Goal: Information Seeking & Learning: Compare options

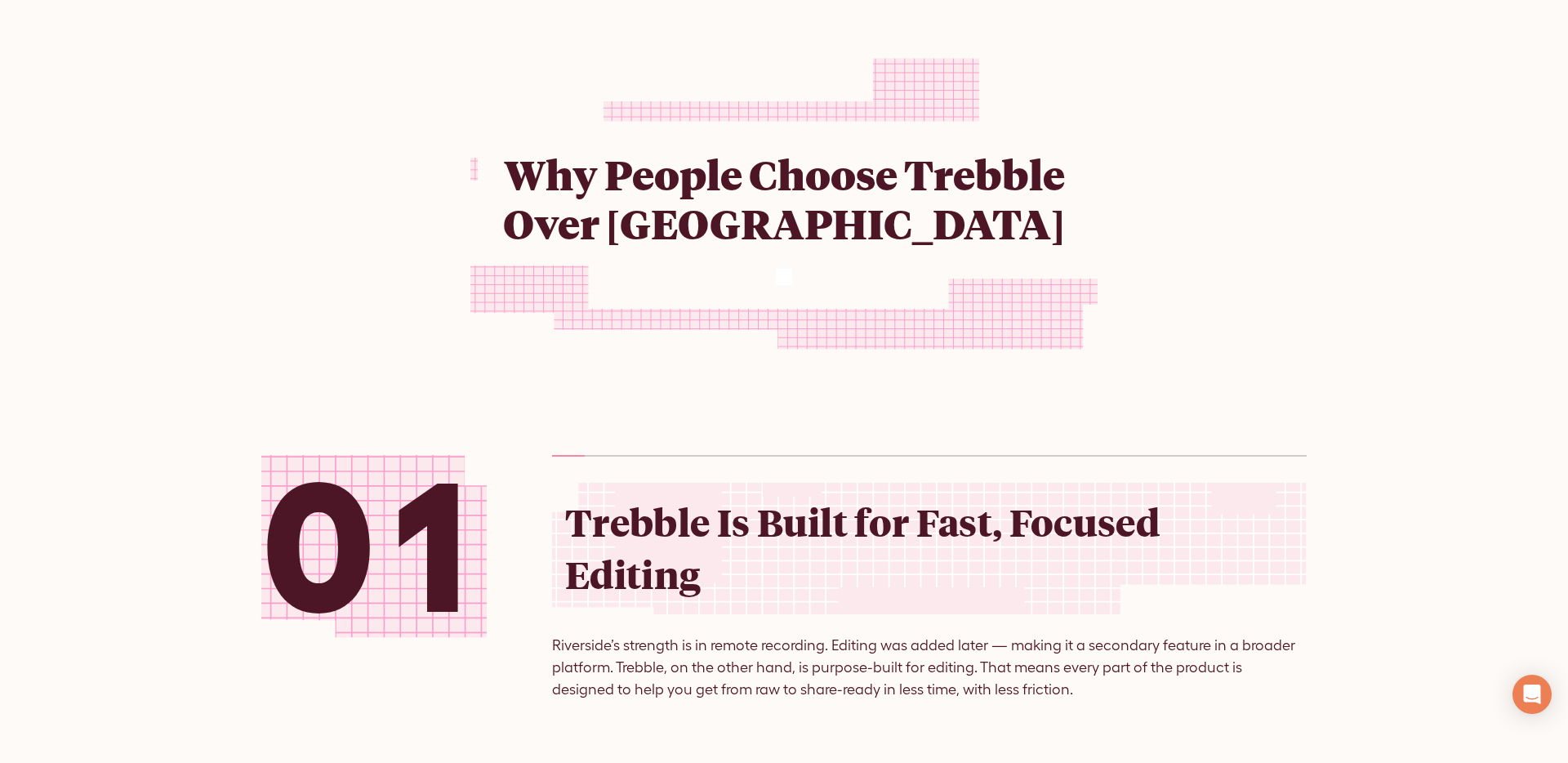
scroll to position [1682, 0]
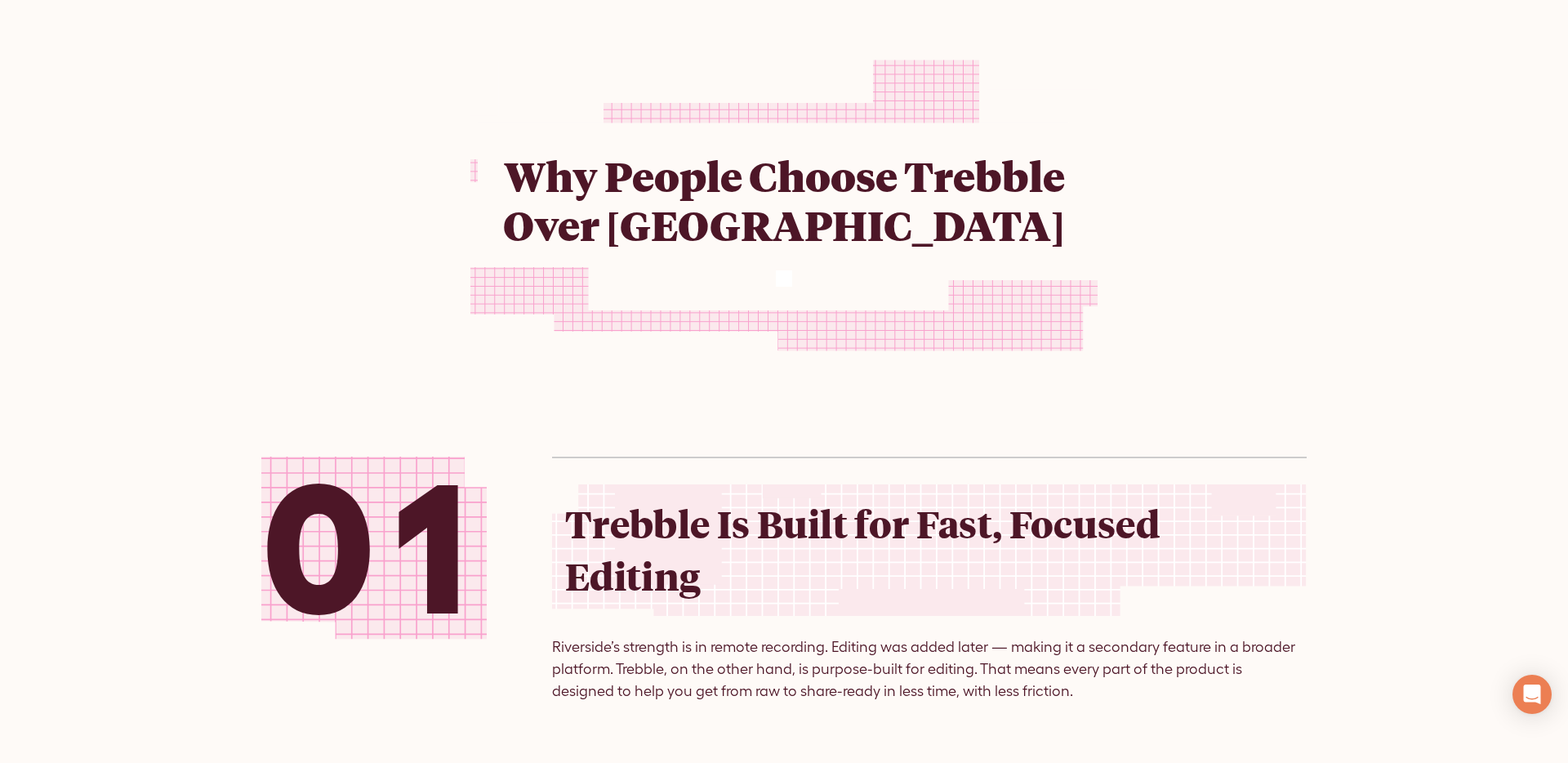
click at [1261, 186] on div "Why People Choose Trebble Over [GEOGRAPHIC_DATA]" at bounding box center [784, 215] width 1045 height 353
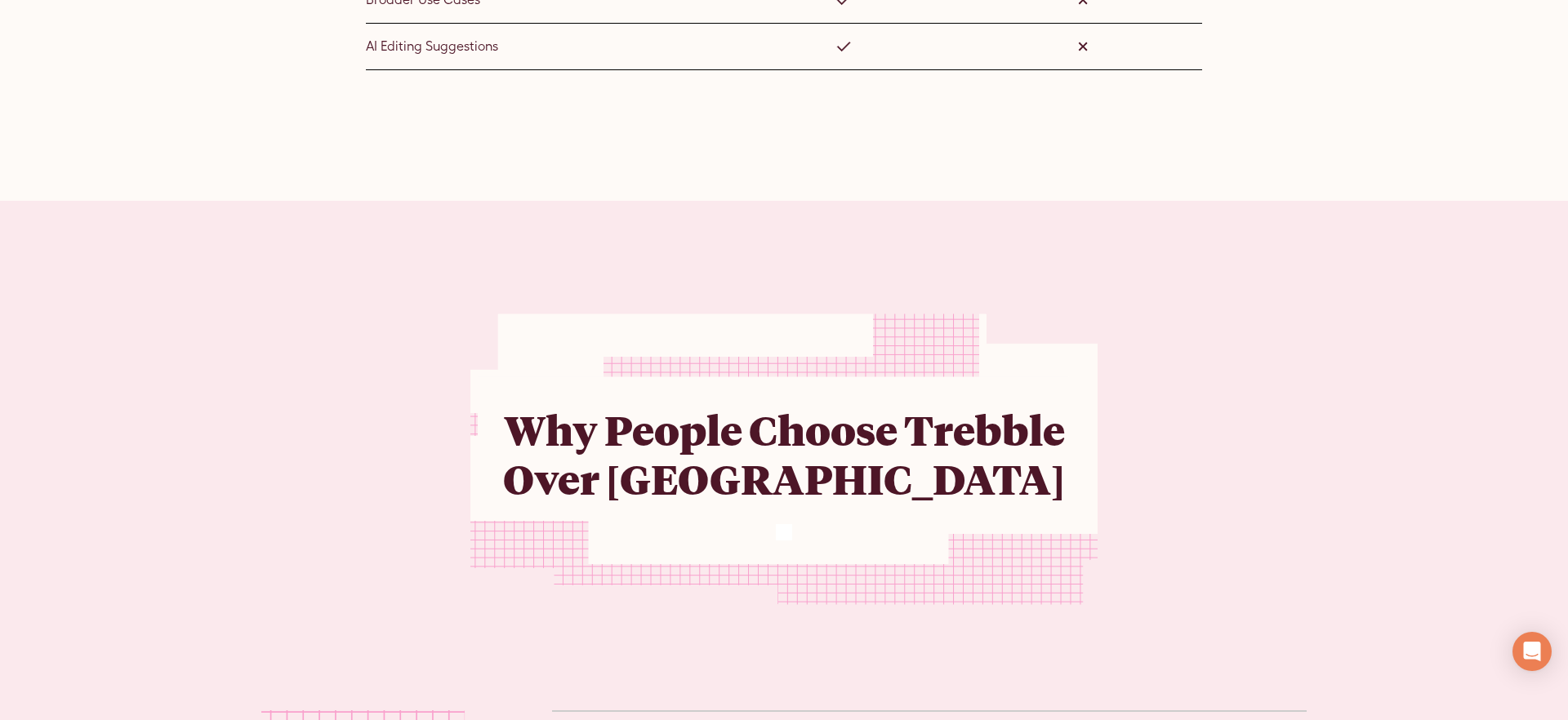
scroll to position [1513, 0]
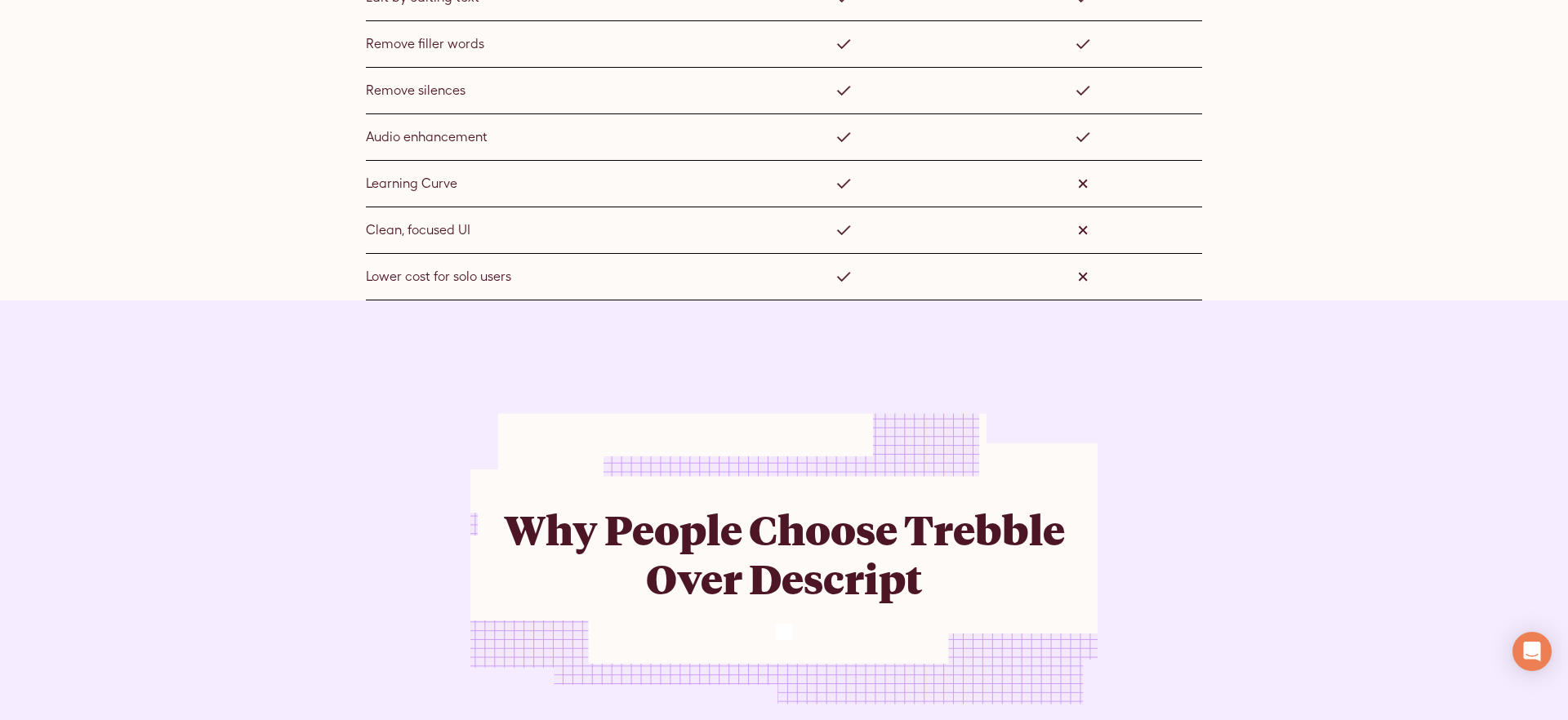
scroll to position [1299, 0]
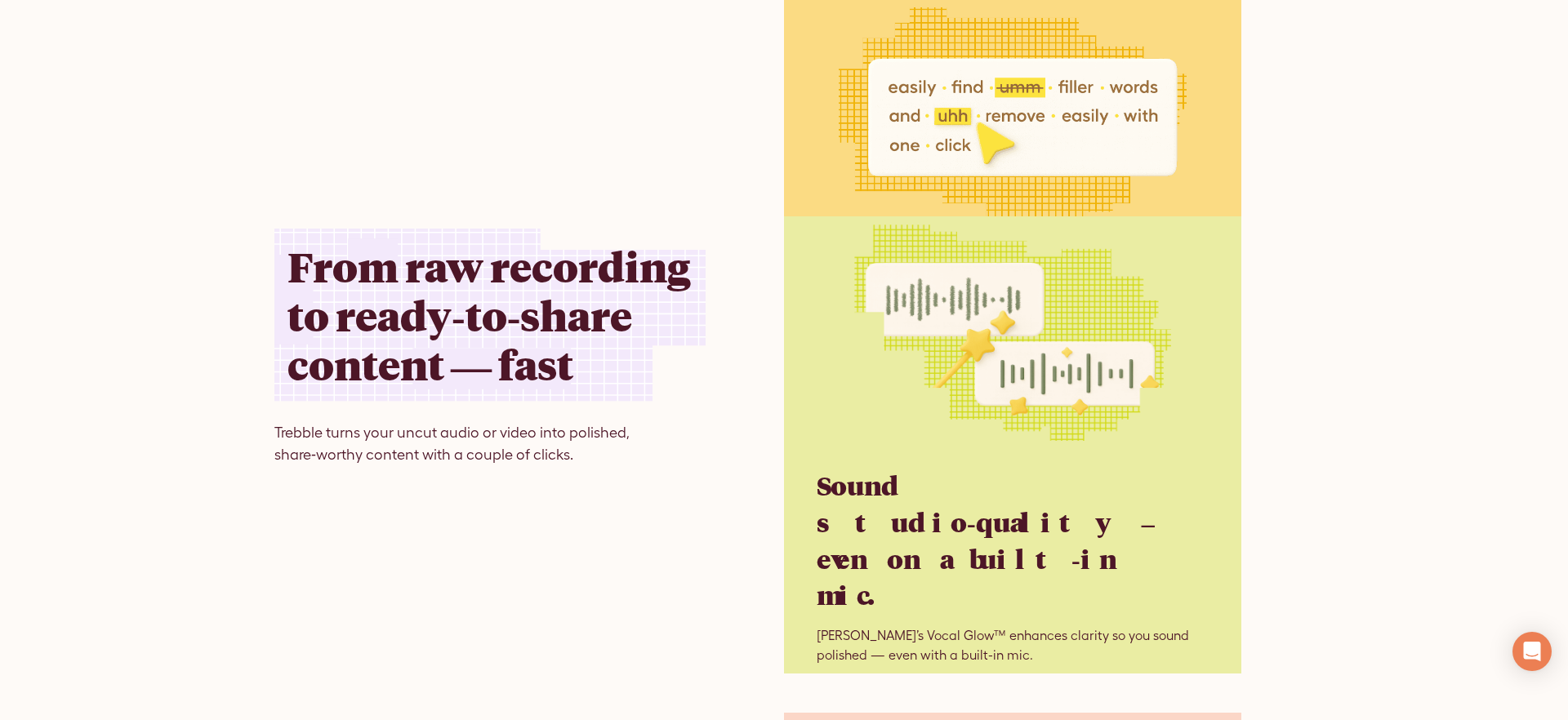
scroll to position [3833, 0]
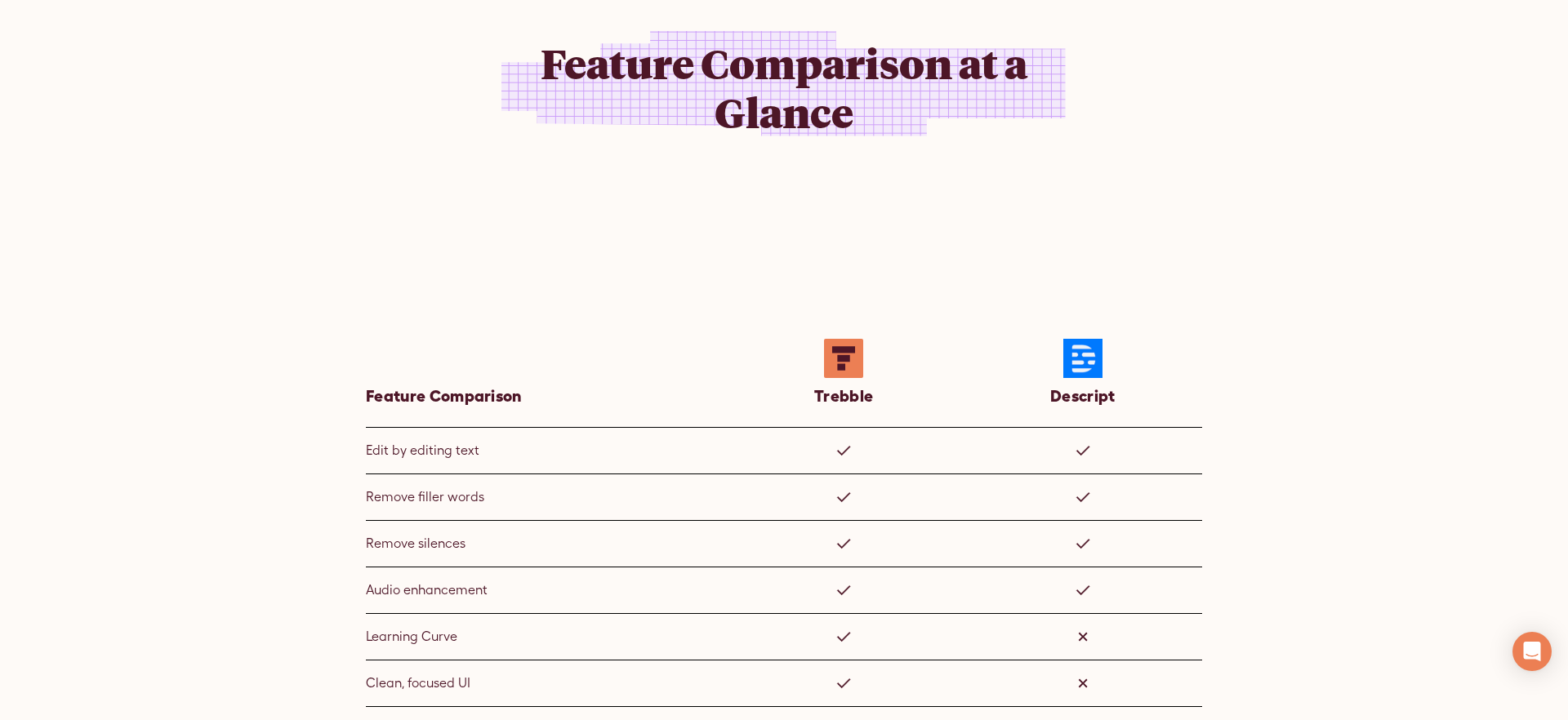
scroll to position [779, 0]
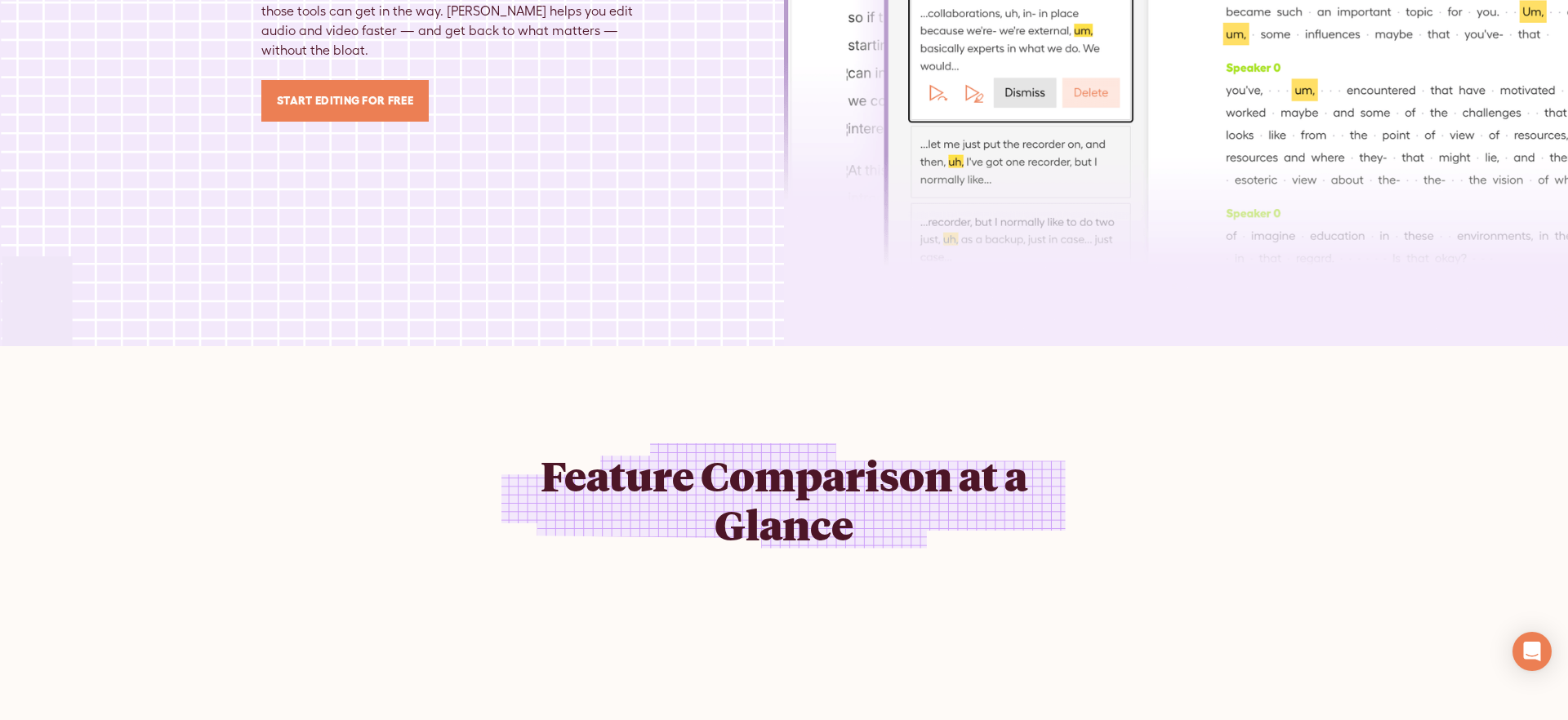
scroll to position [373, 0]
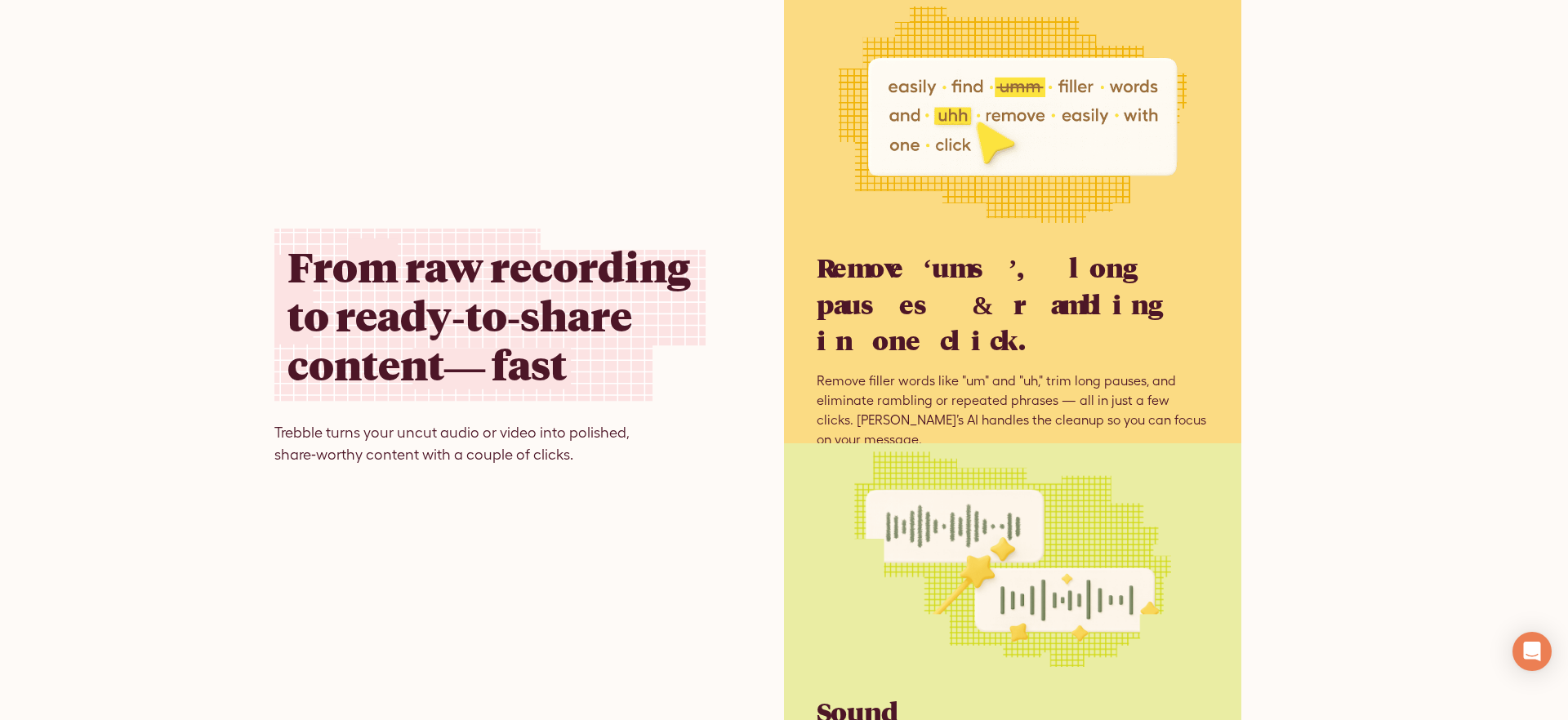
scroll to position [4291, 0]
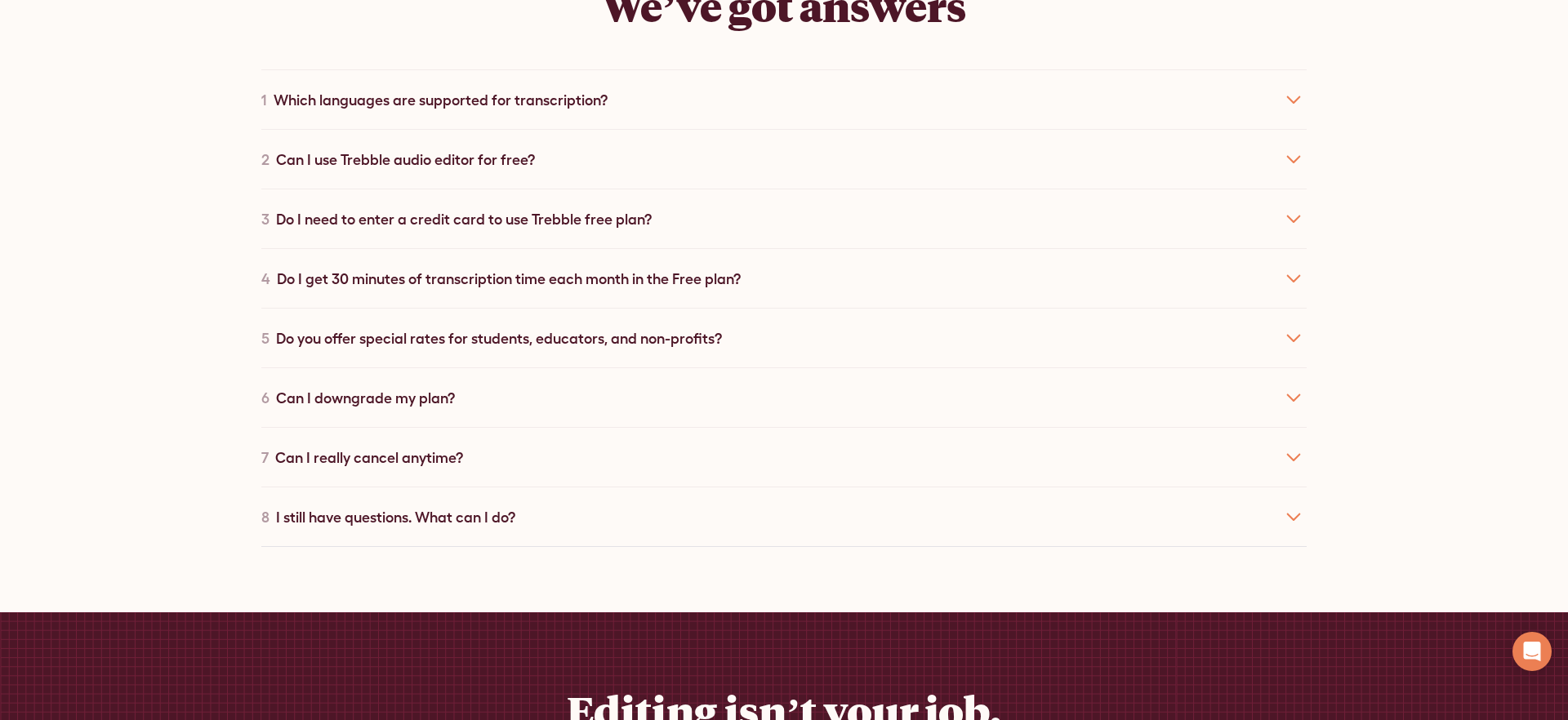
scroll to position [4582, 0]
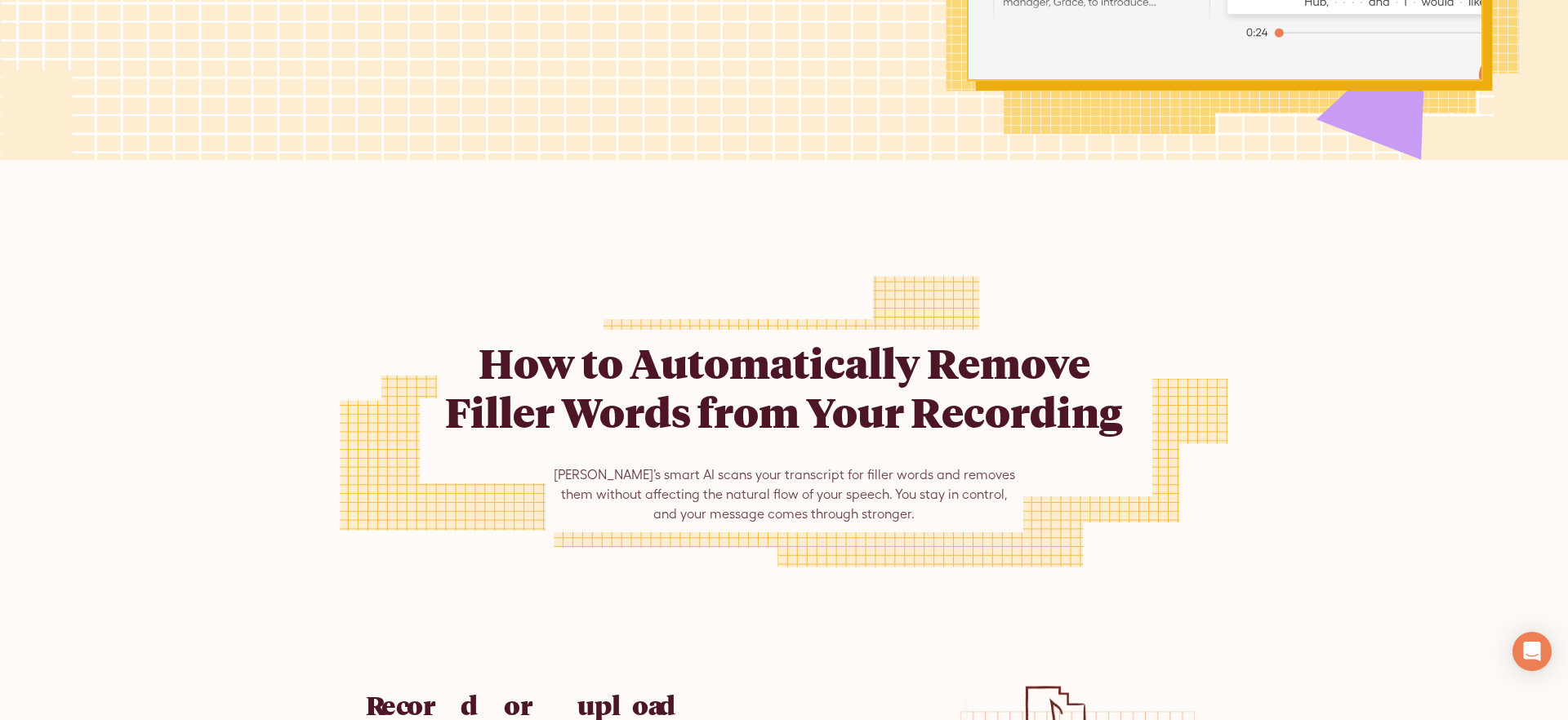
scroll to position [783, 0]
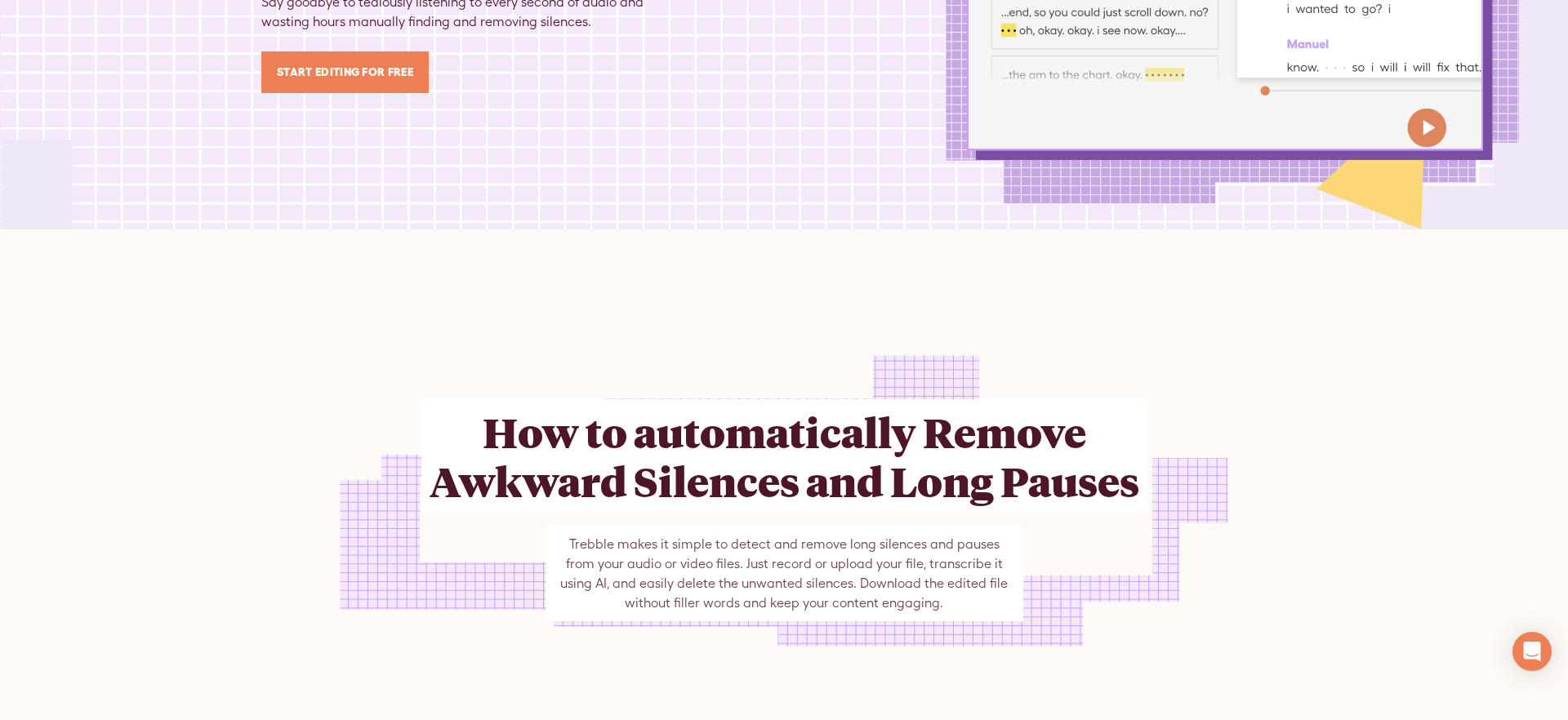
scroll to position [495, 0]
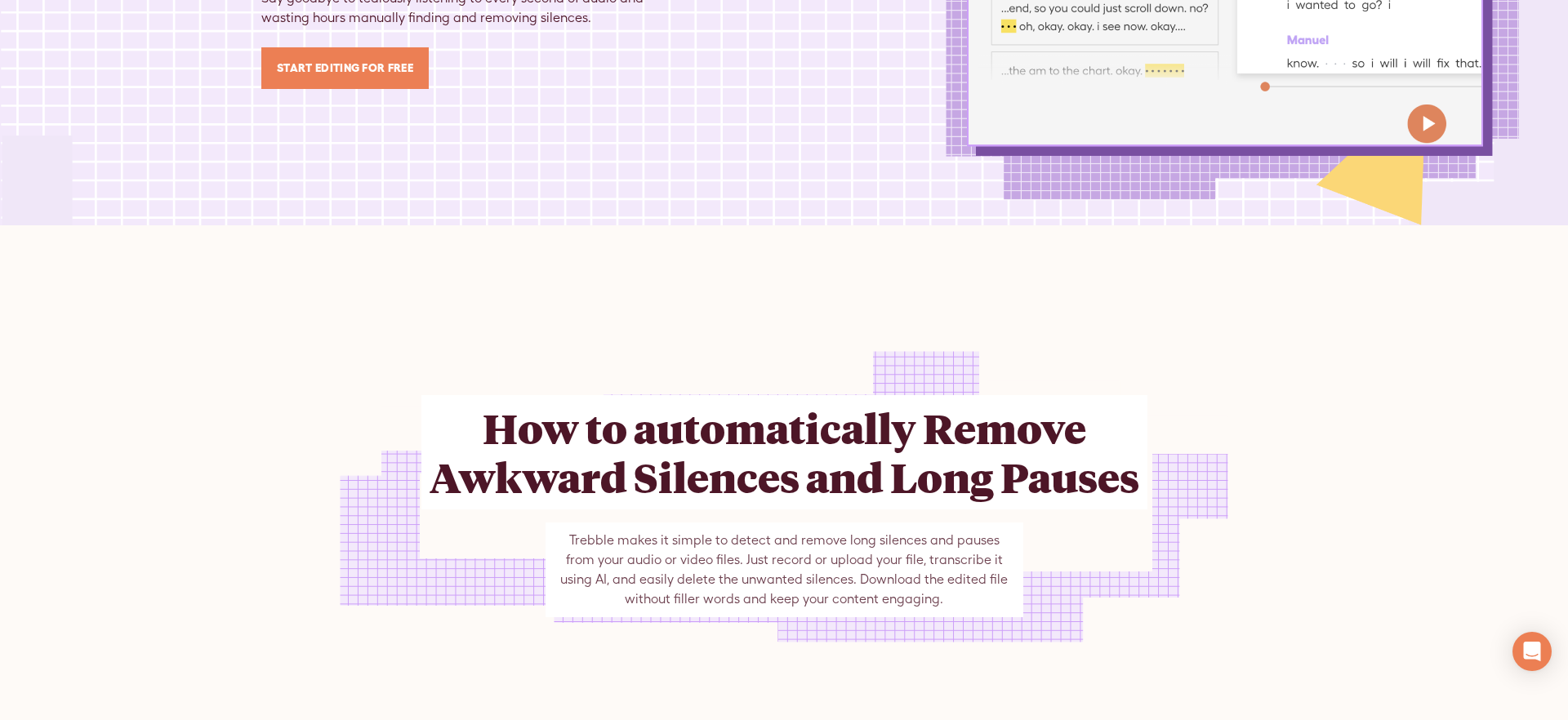
click at [713, 472] on h2 "How to automatically Remove Awkward Silences and Long Pauses" at bounding box center [784, 452] width 726 height 115
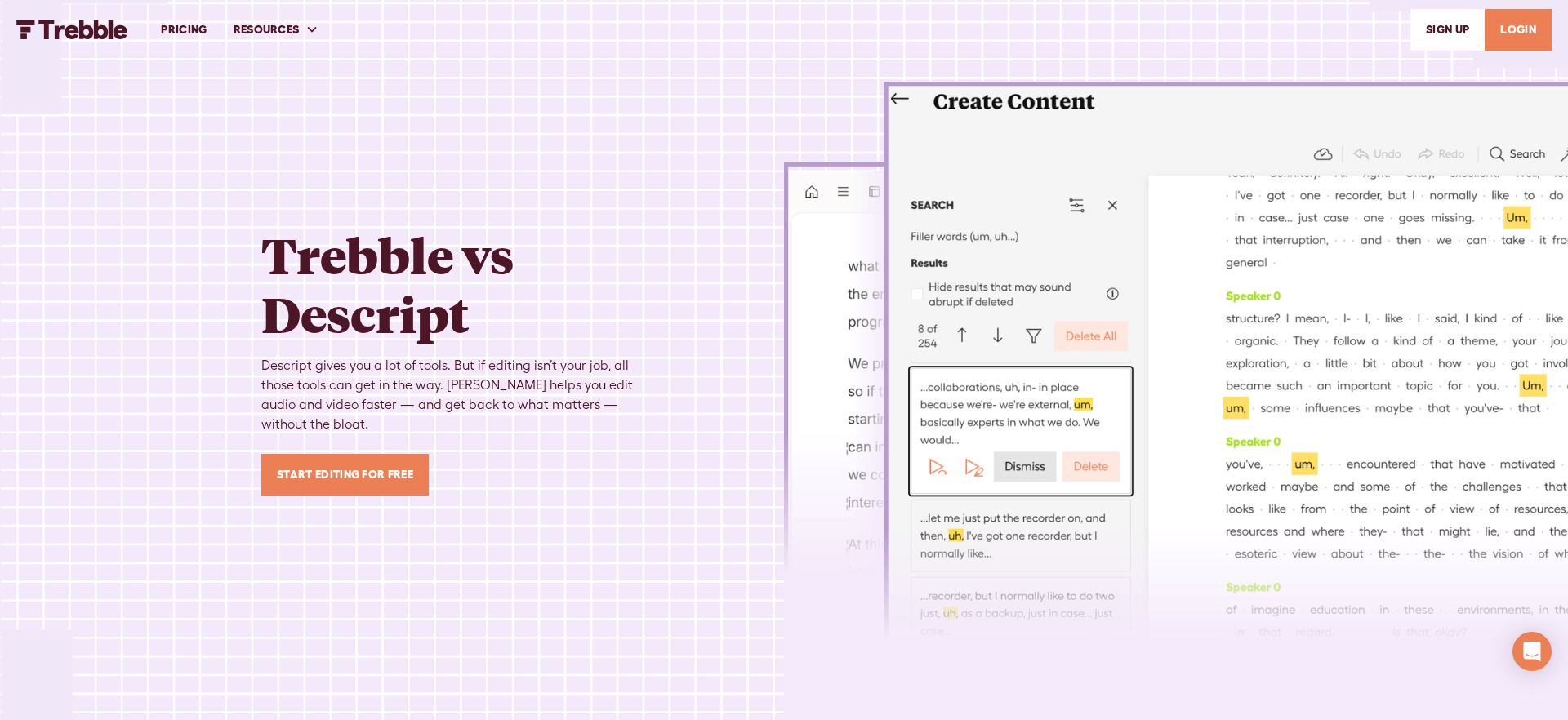
scroll to position [659, 0]
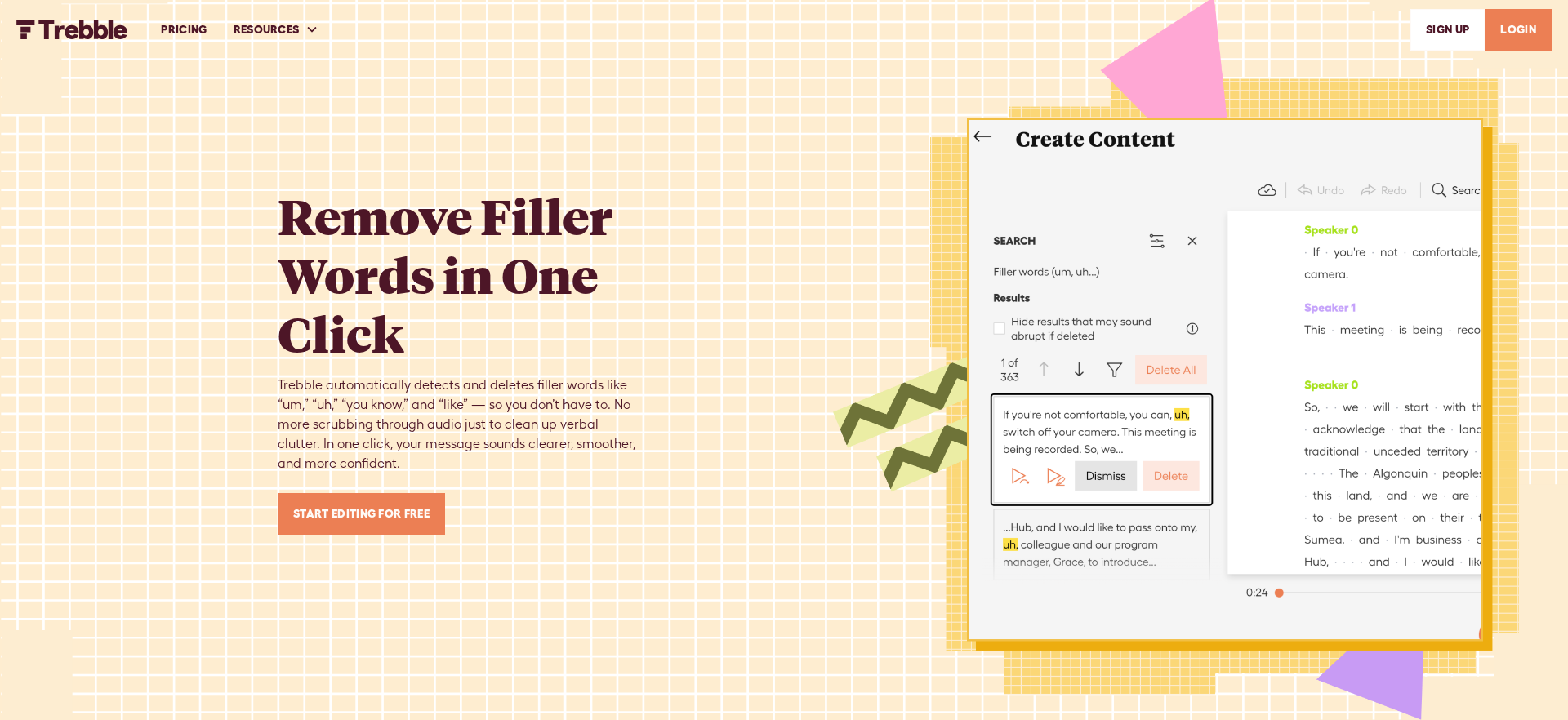
scroll to position [792, 0]
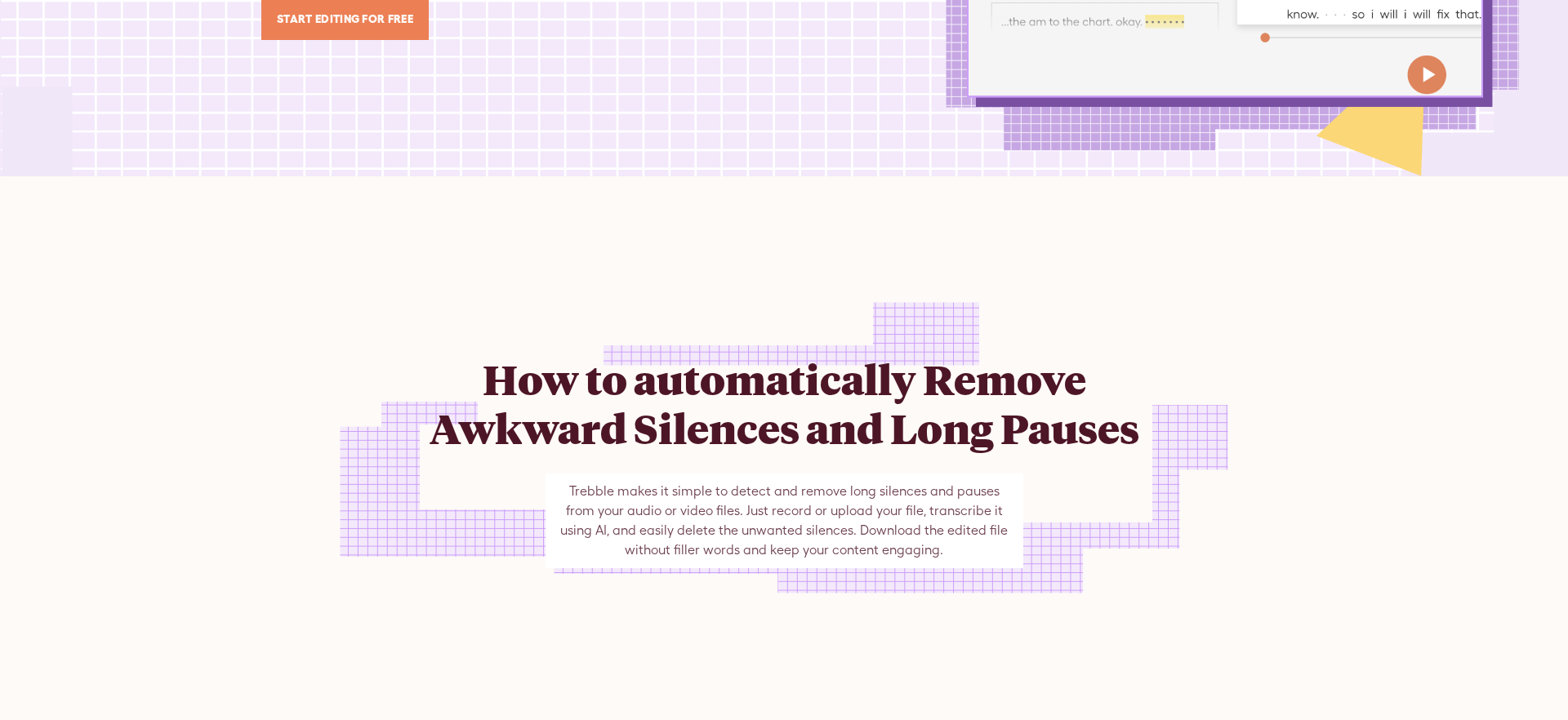
scroll to position [495, 0]
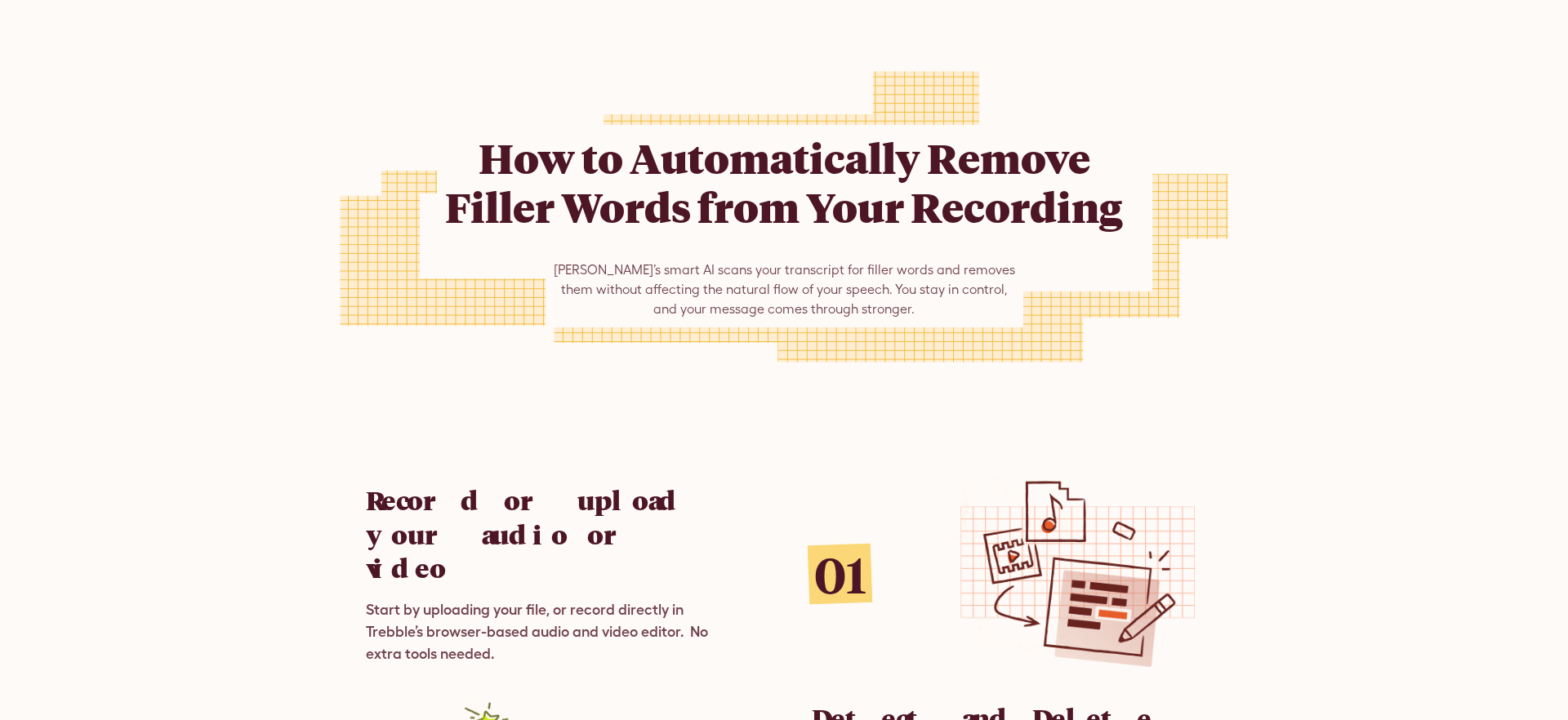
scroll to position [792, 0]
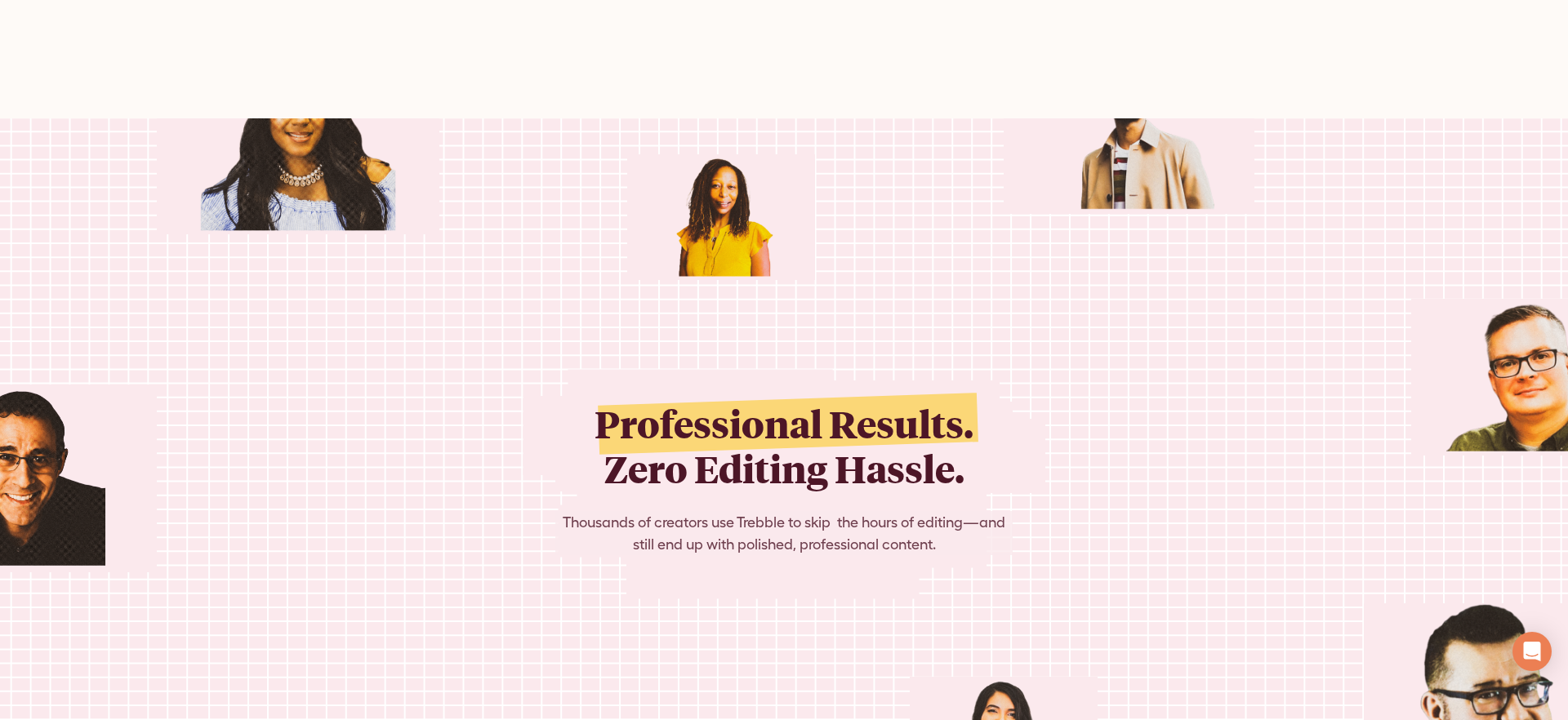
scroll to position [4739, 0]
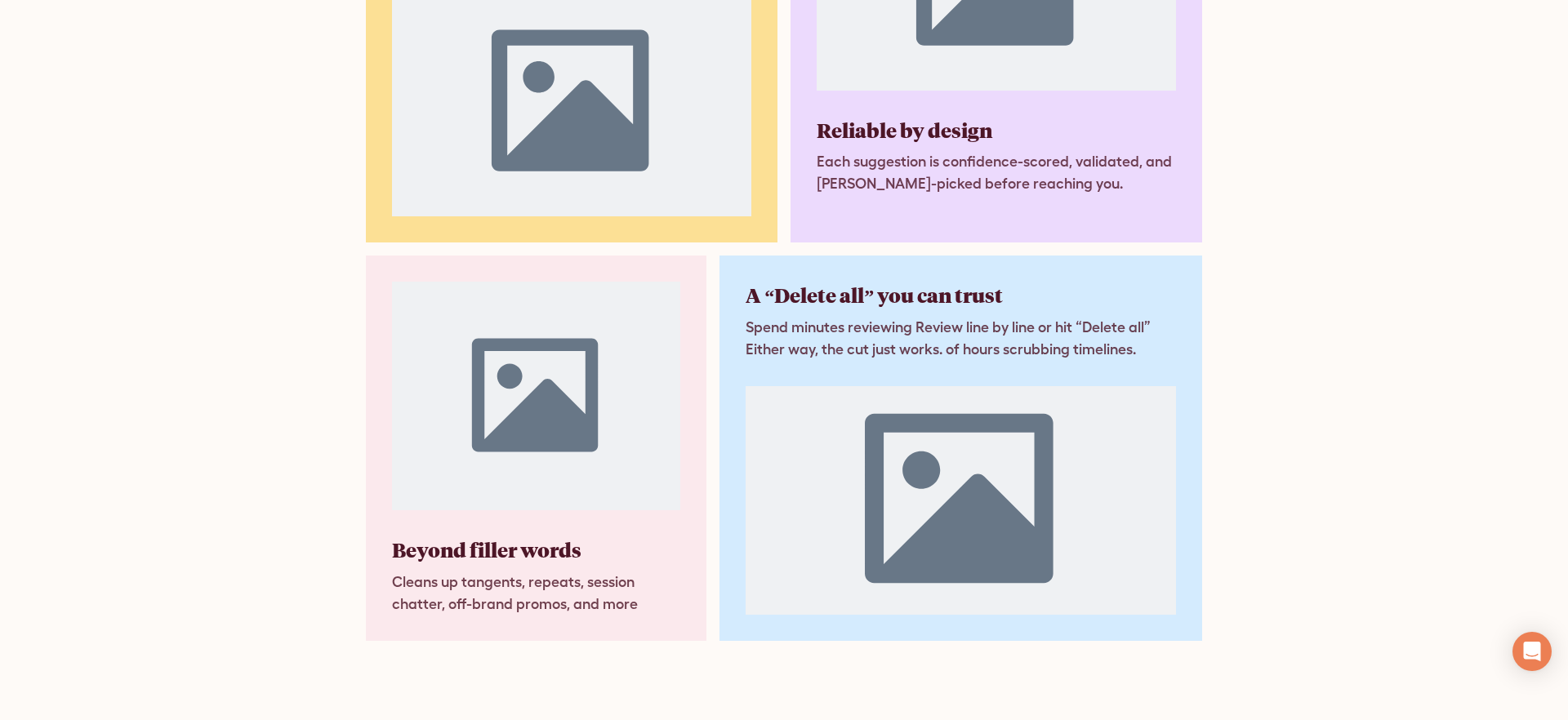
scroll to position [2773, 0]
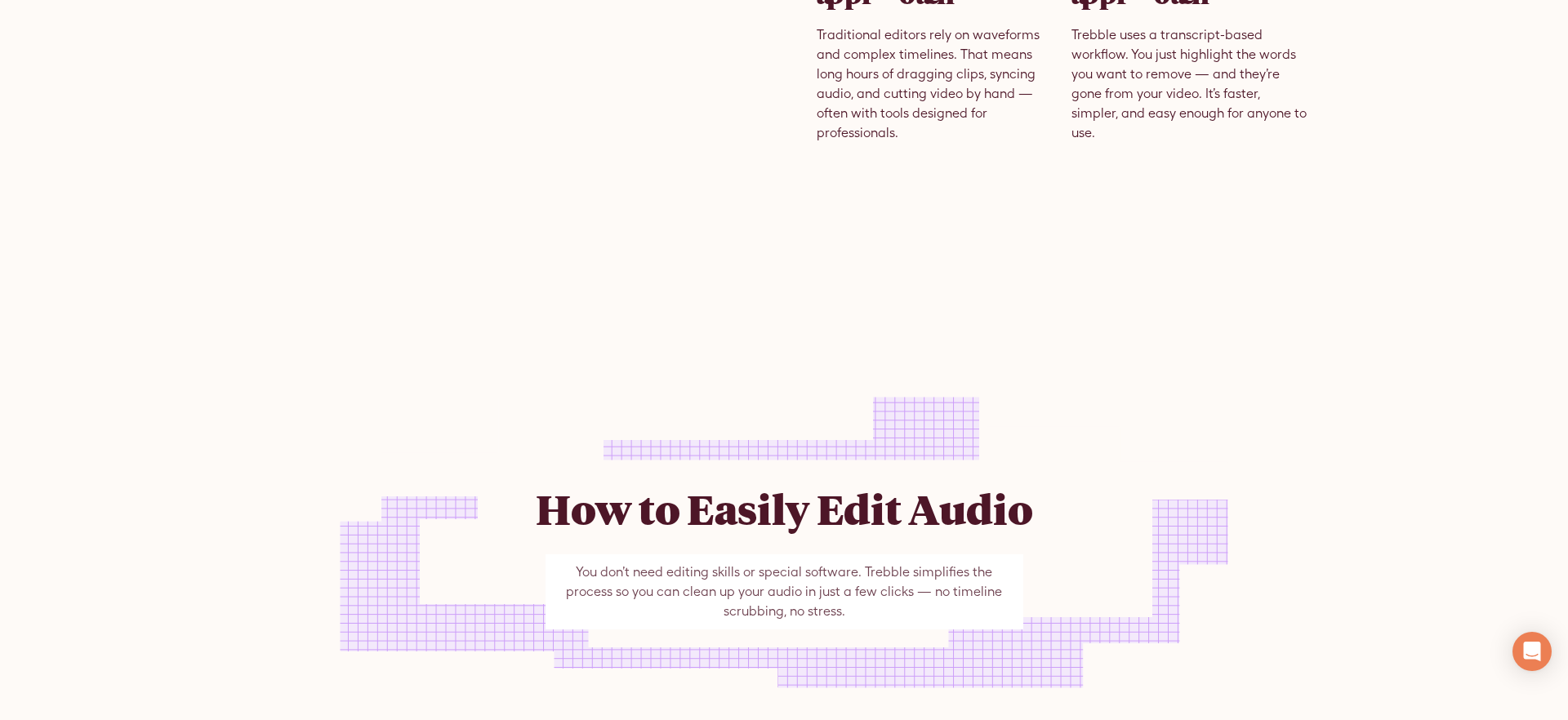
scroll to position [1307, 0]
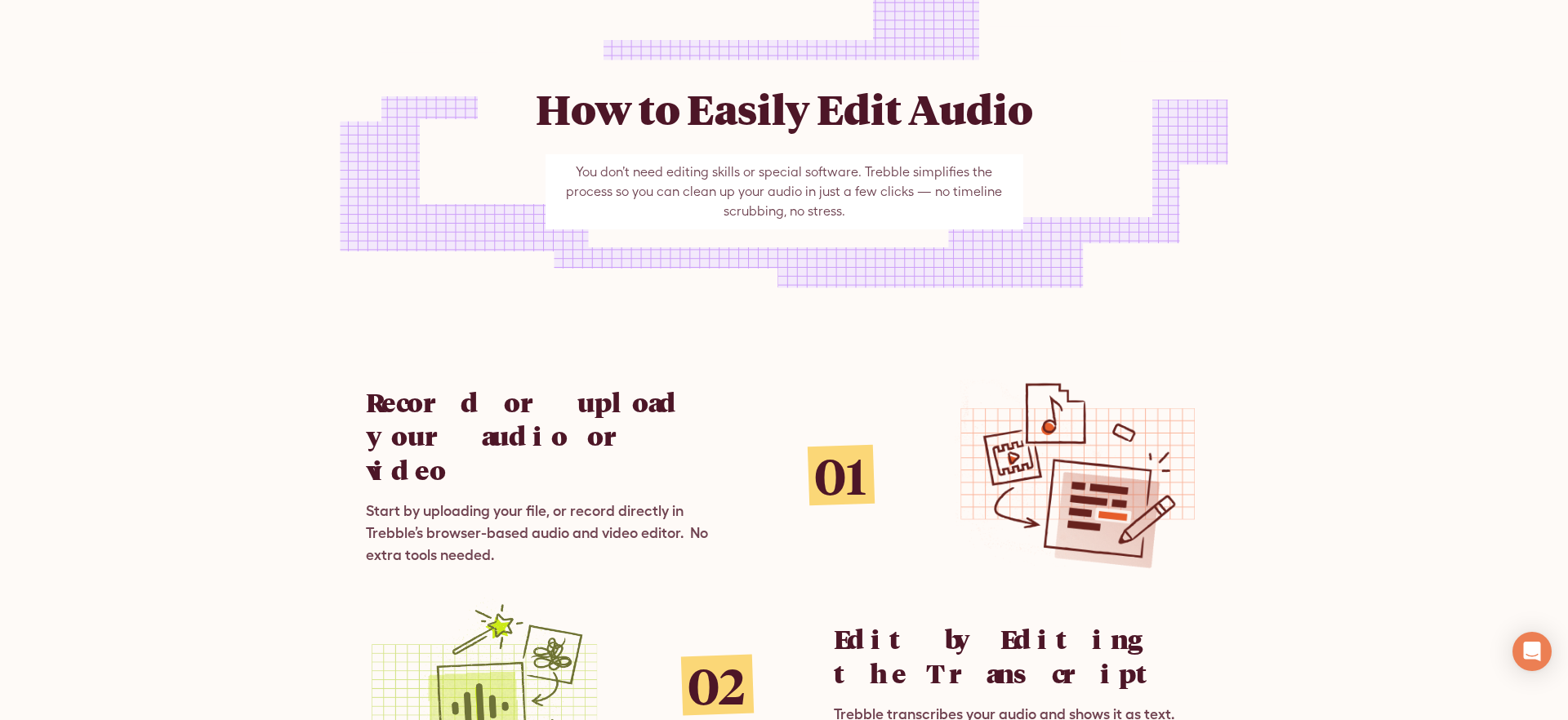
scroll to position [1924, 0]
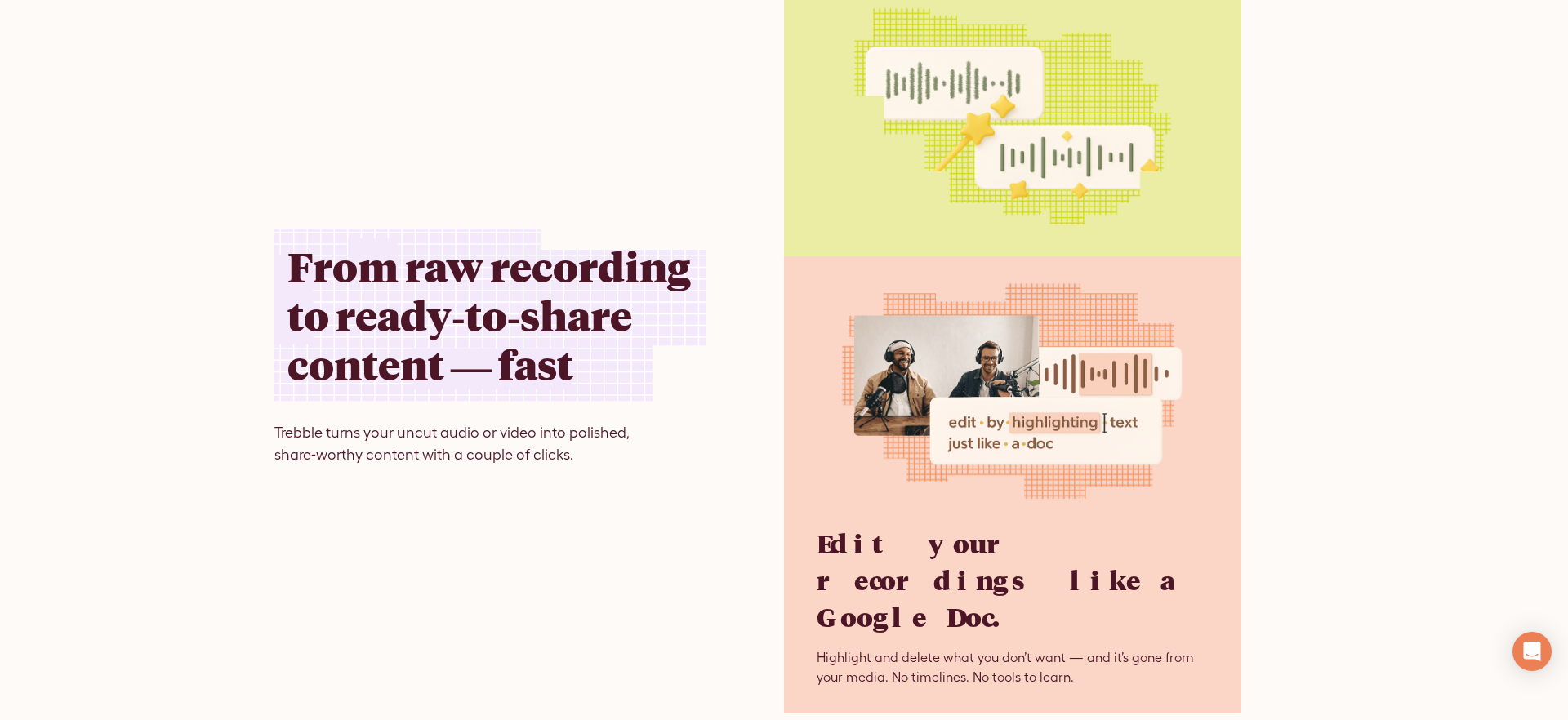
scroll to position [4167, 0]
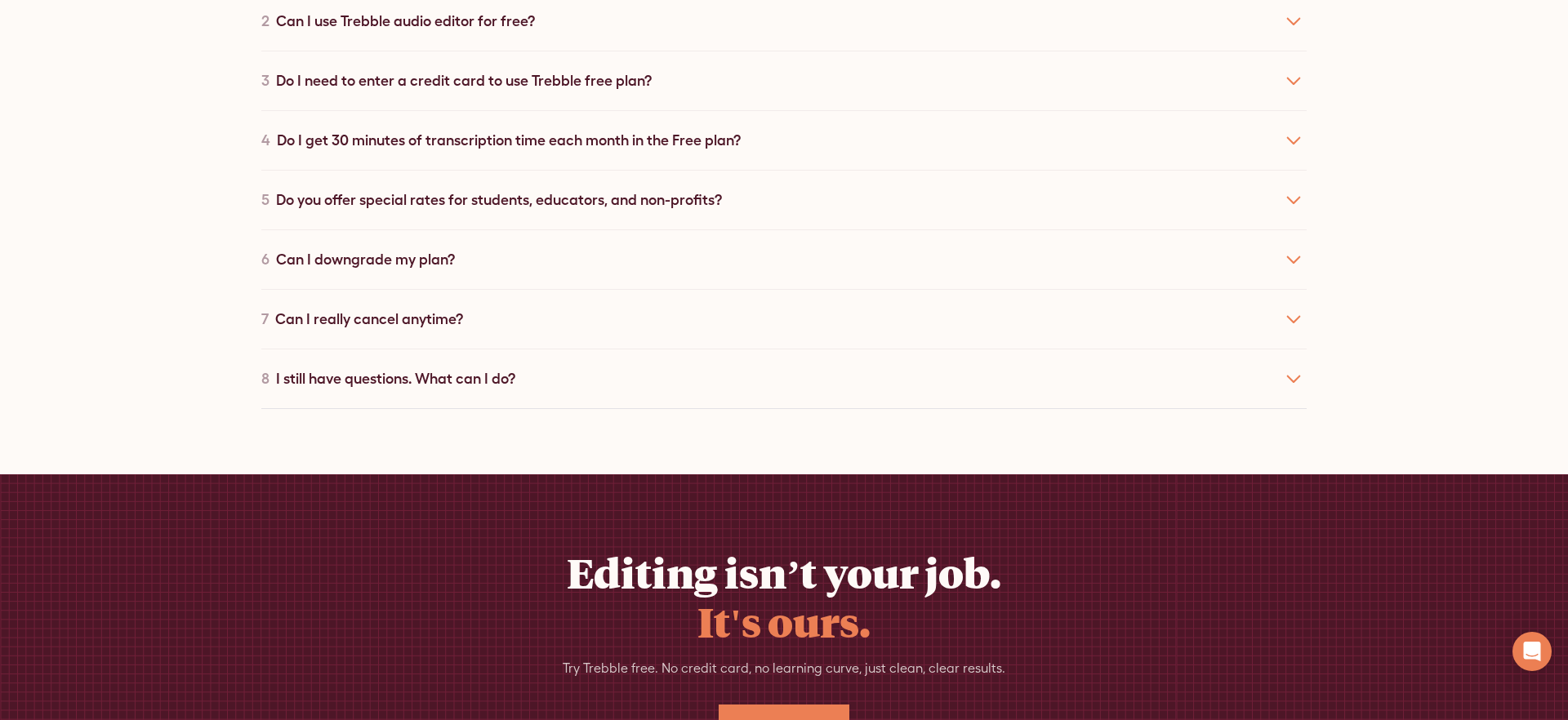
scroll to position [5139, 0]
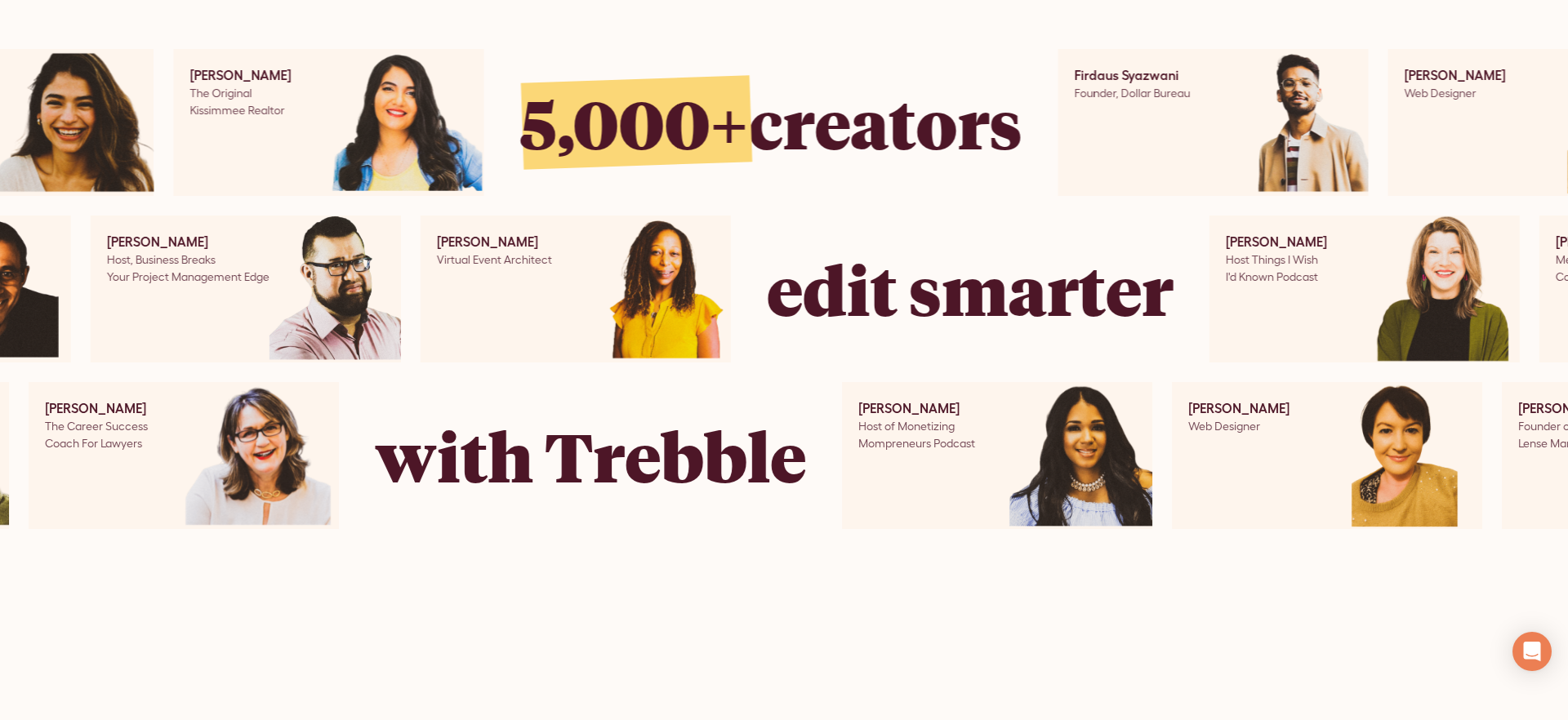
scroll to position [5277, 0]
